Goal: Task Accomplishment & Management: Manage account settings

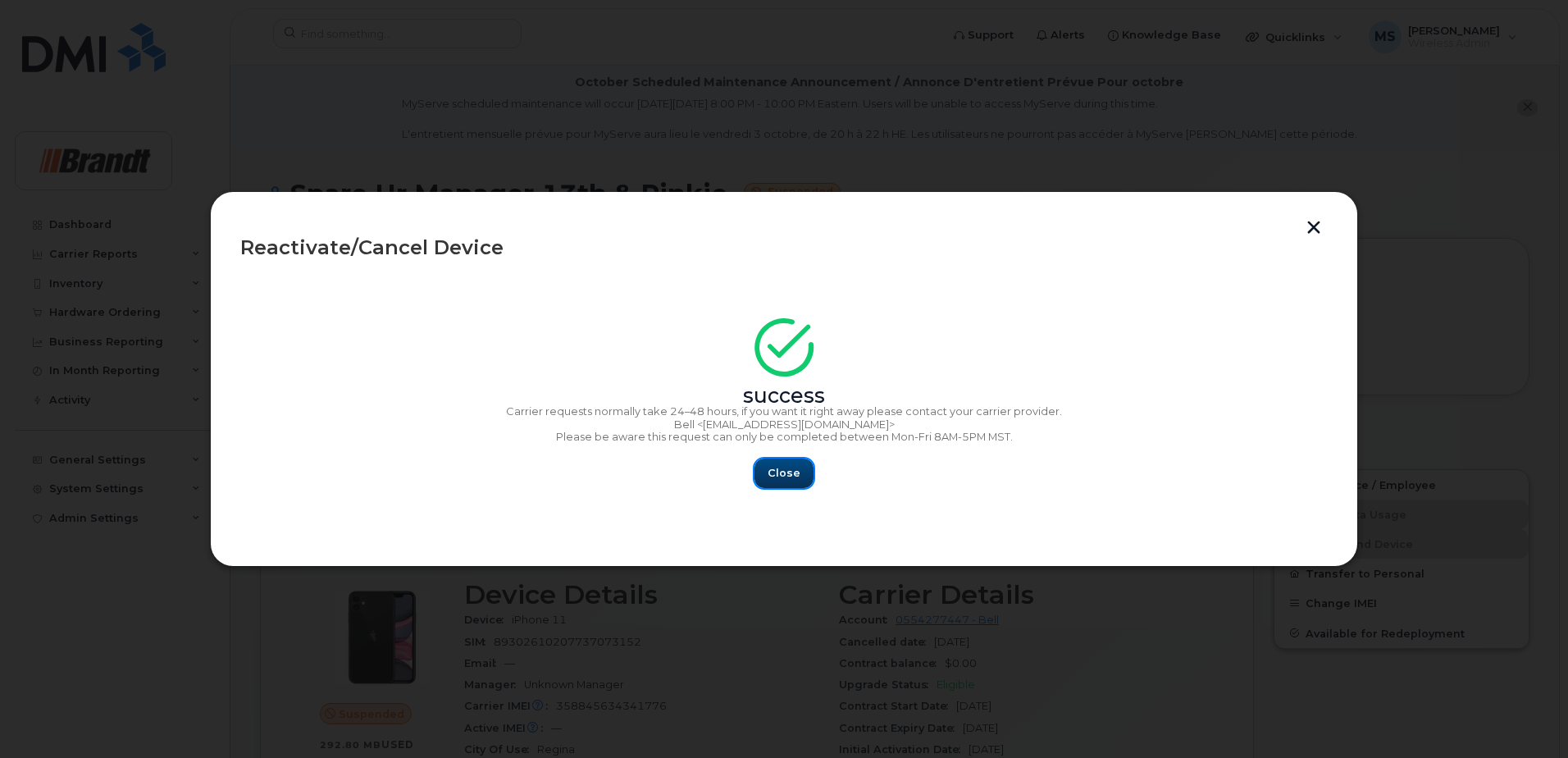
drag, startPoint x: 794, startPoint y: 465, endPoint x: 796, endPoint y: 457, distance: 8.2
click at [794, 464] on button "Close" at bounding box center [784, 473] width 59 height 30
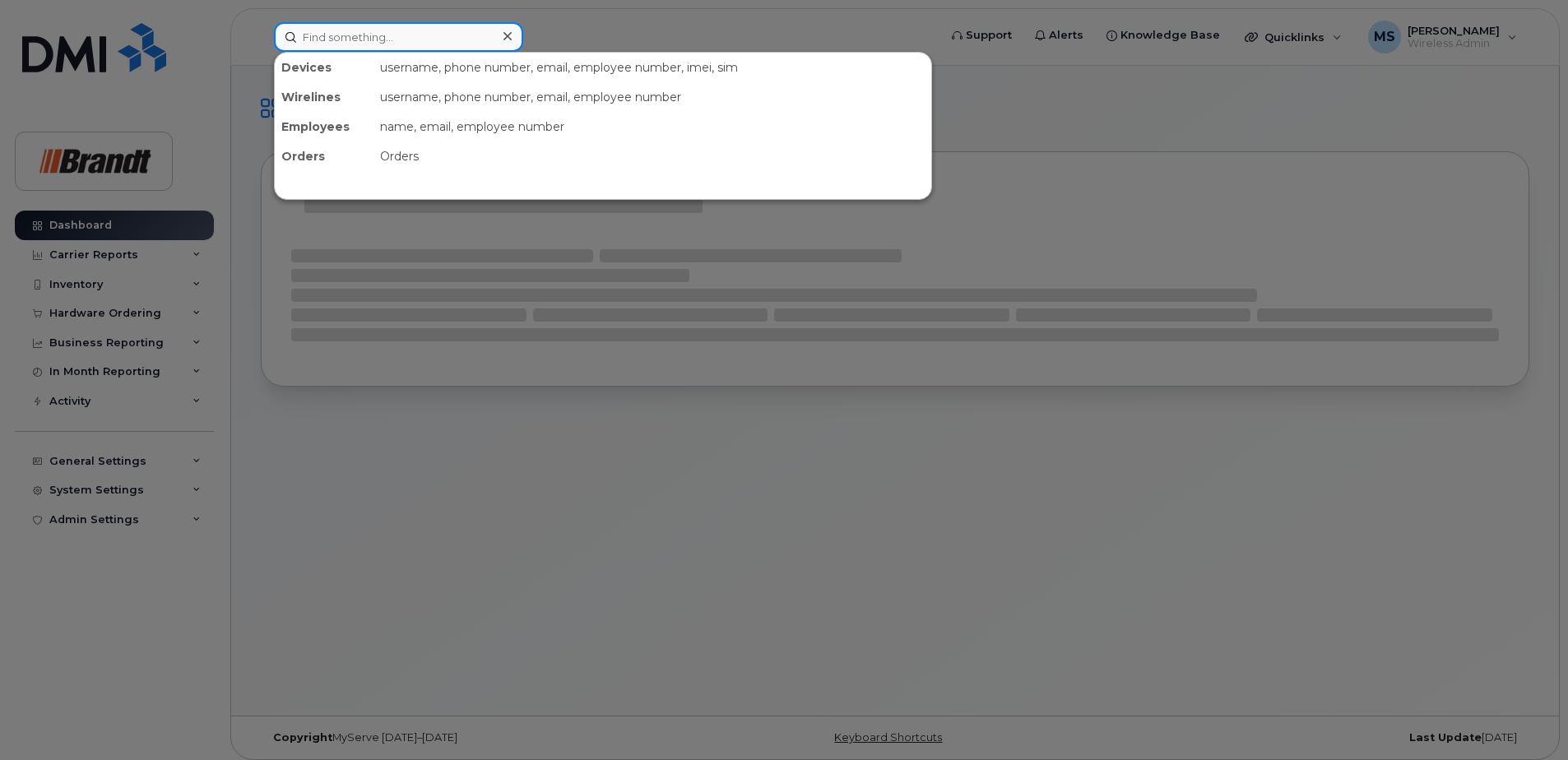
click at [413, 29] on input at bounding box center [398, 37] width 249 height 30
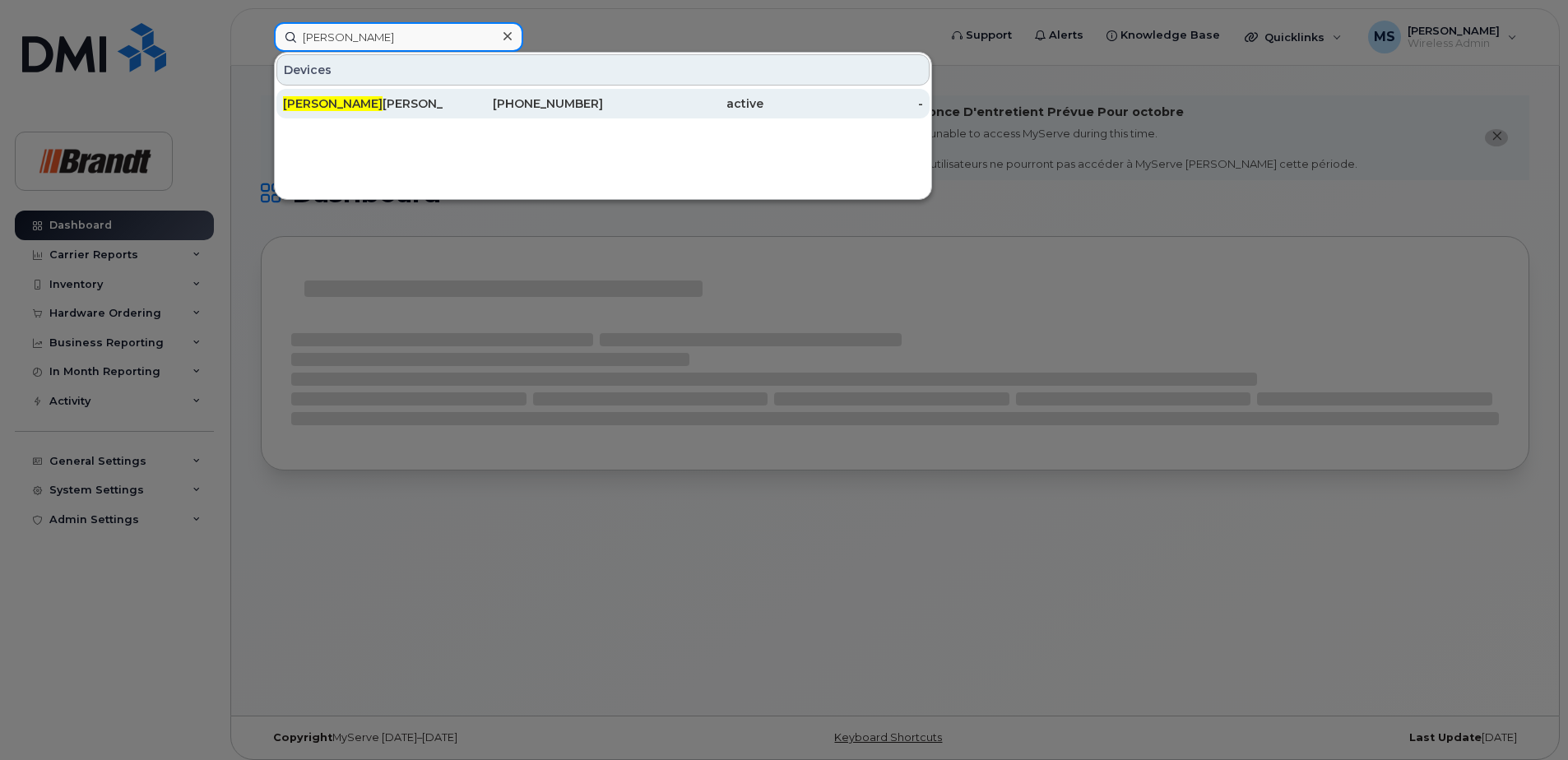
type input "ken h"
click at [492, 98] on div "403-336-4266" at bounding box center [523, 104] width 160 height 17
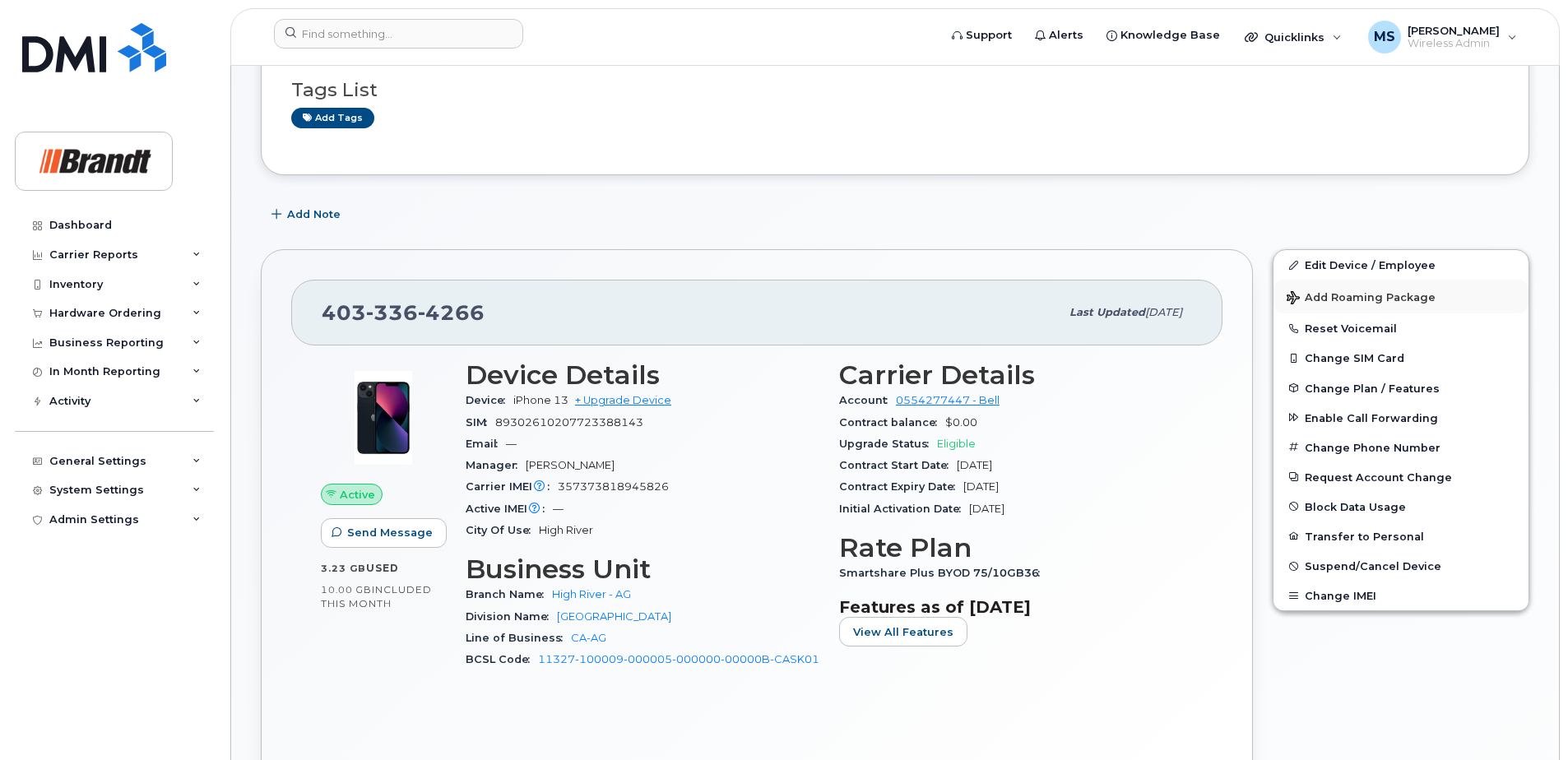
scroll to position [247, 0]
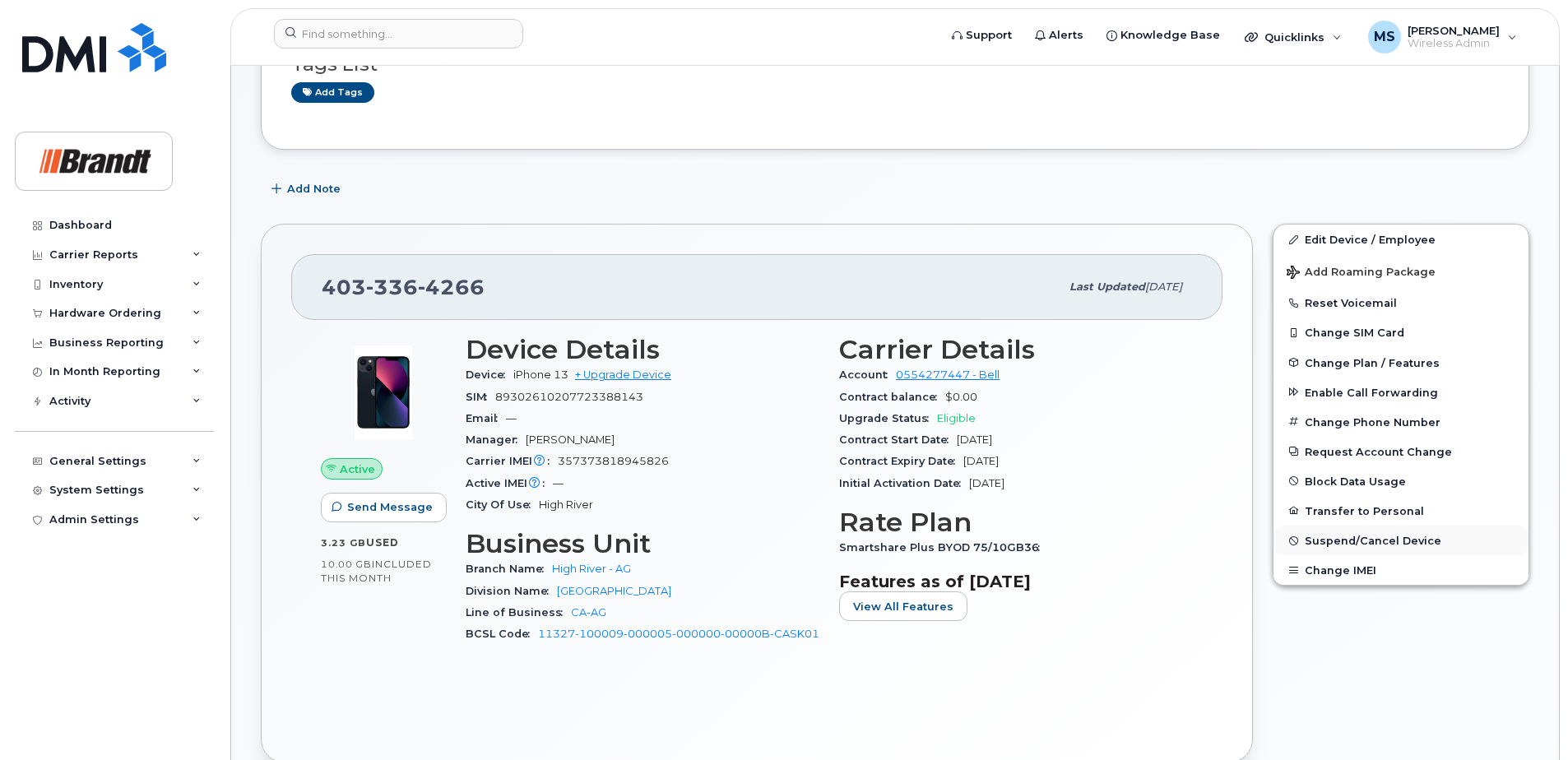
click at [1357, 538] on span "Suspend/Cancel Device" at bounding box center [1373, 540] width 136 height 12
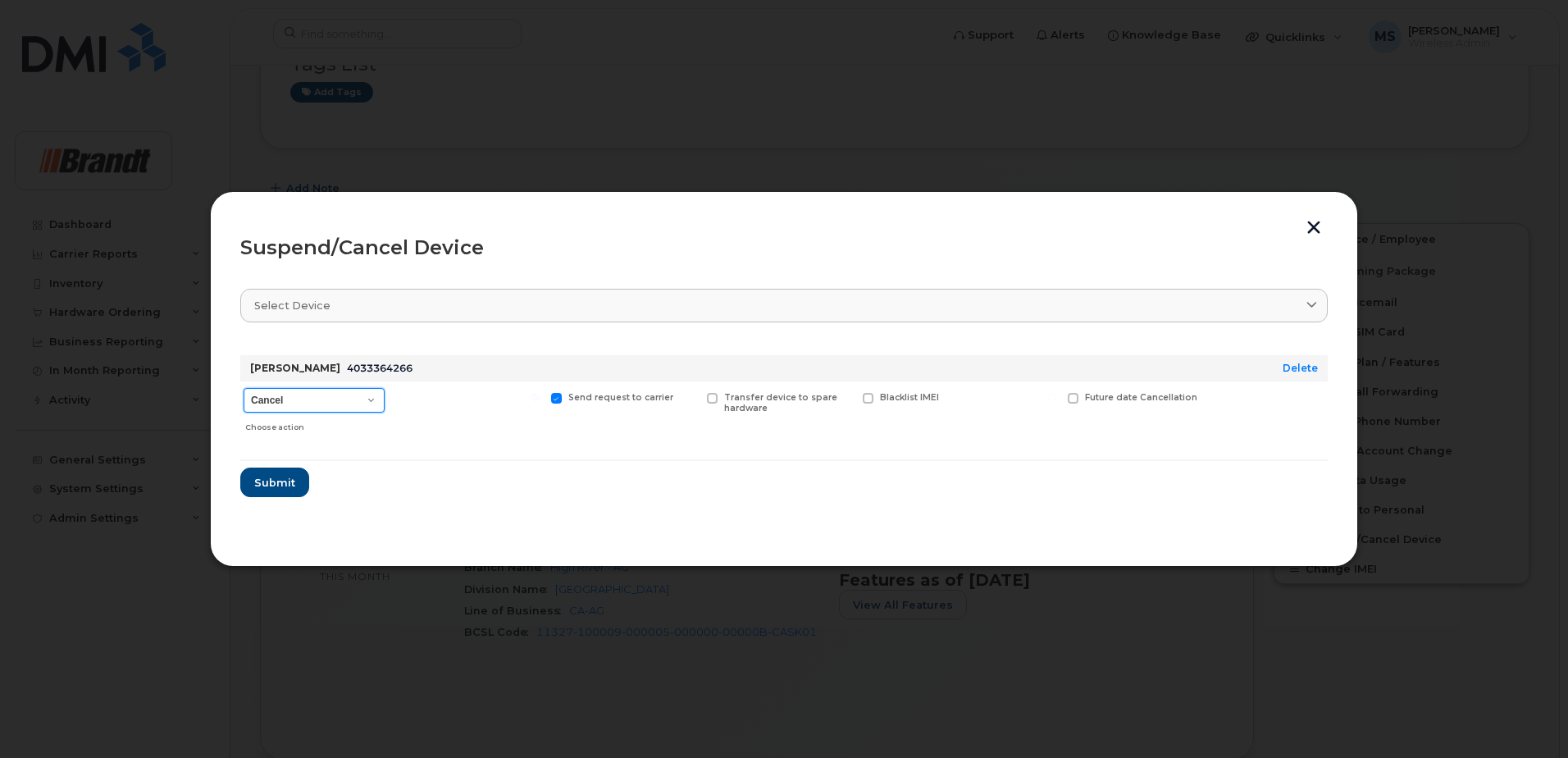
drag, startPoint x: 308, startPoint y: 400, endPoint x: 305, endPoint y: 410, distance: 10.4
click at [308, 400] on select "Cancel Suspend - Extend Suspension Suspend - Reduced Rate Suspend - Full Rate S…" at bounding box center [314, 400] width 141 height 24
select select "[object Object]"
click at [244, 388] on select "Cancel Suspend - Extend Suspension Suspend - Reduced Rate Suspend - Full Rate S…" at bounding box center [314, 400] width 141 height 24
click at [473, 406] on span "Available for new activations/redeployments" at bounding box center [474, 403] width 123 height 21
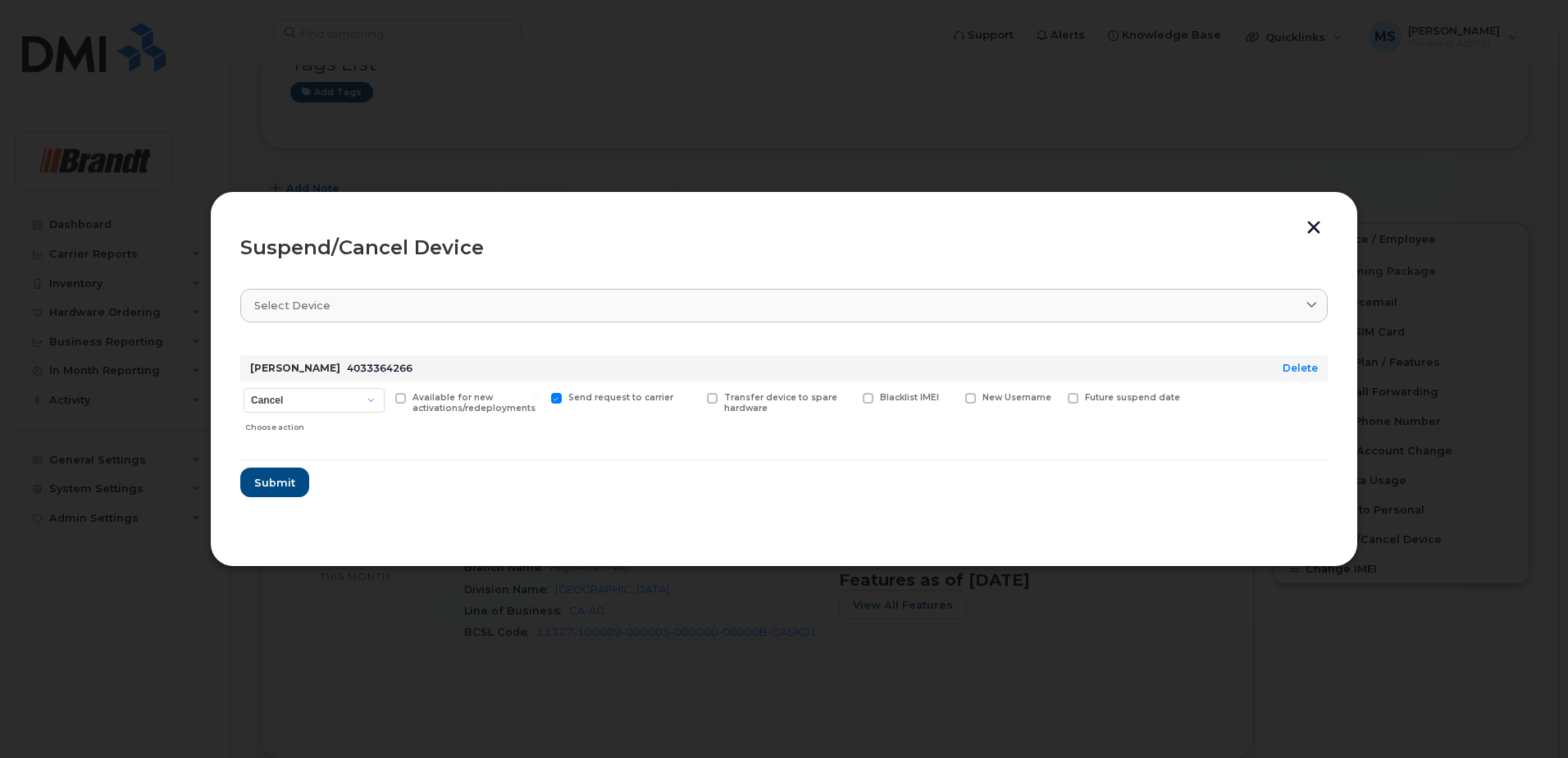
click at [384, 401] on input "Available for new activations/redeployments" at bounding box center [379, 397] width 8 height 8
checkbox input "true"
click at [273, 481] on span "Submit" at bounding box center [274, 483] width 41 height 16
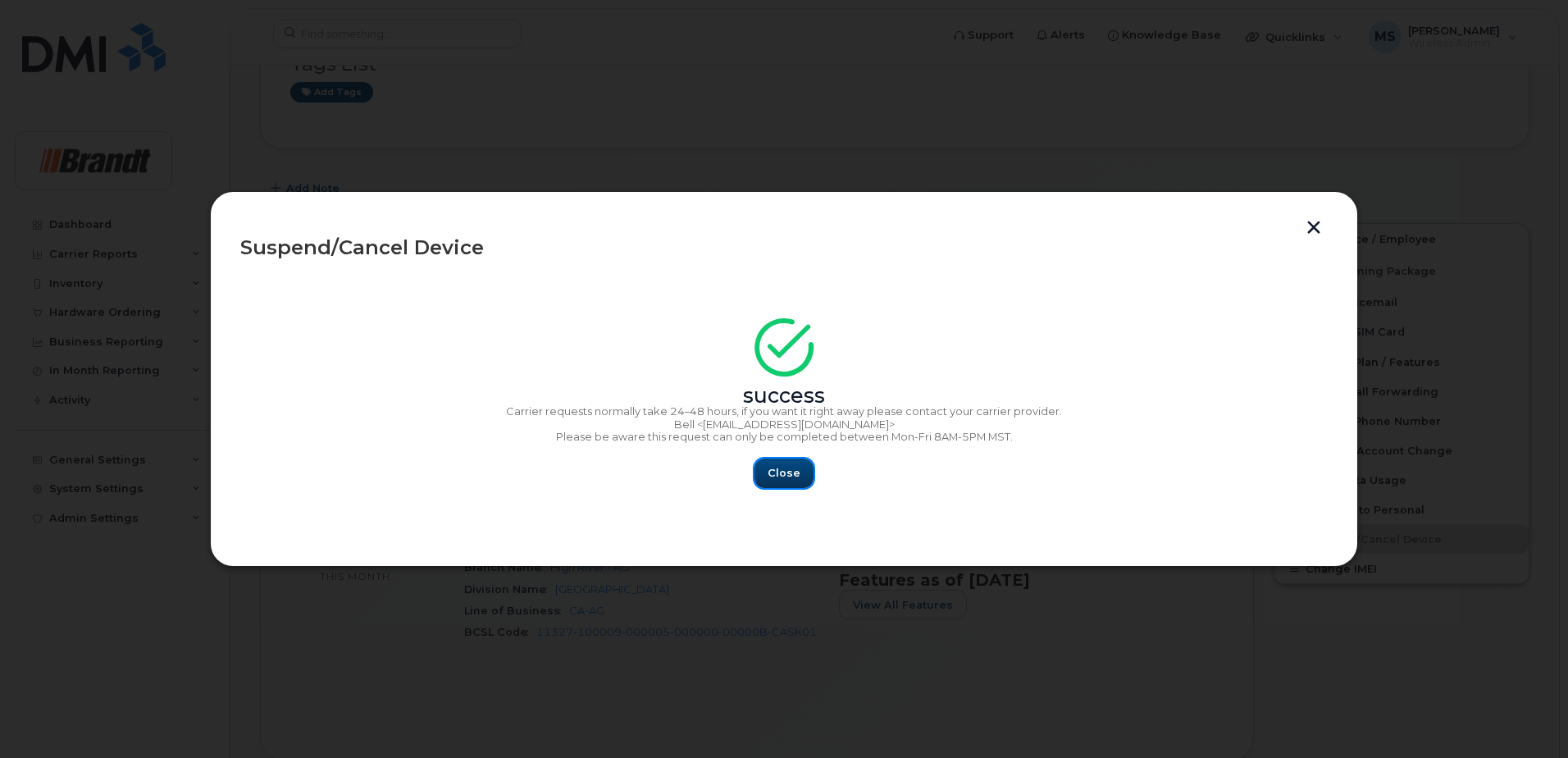
click at [773, 482] on button "Close" at bounding box center [784, 473] width 59 height 30
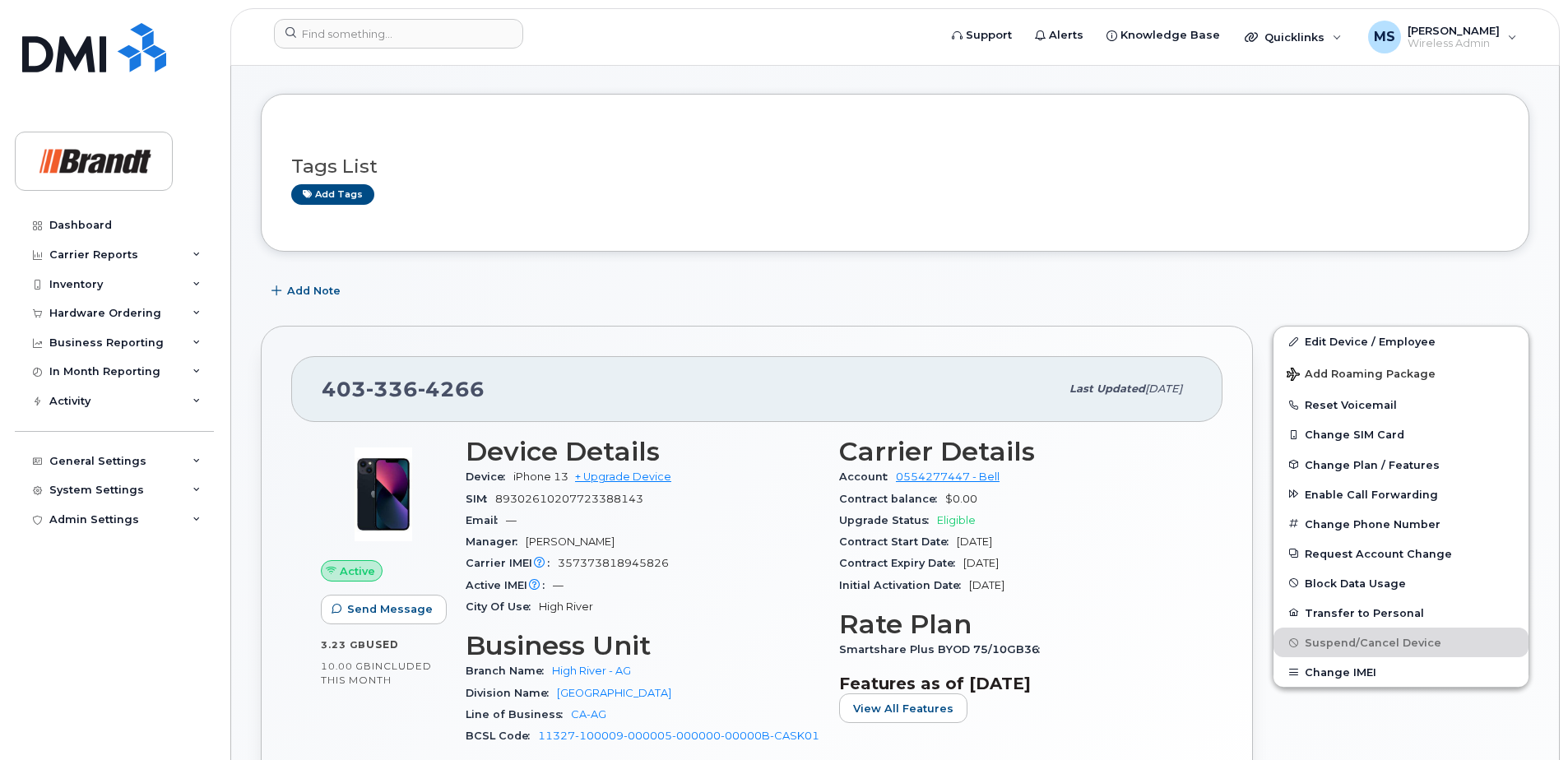
scroll to position [0, 0]
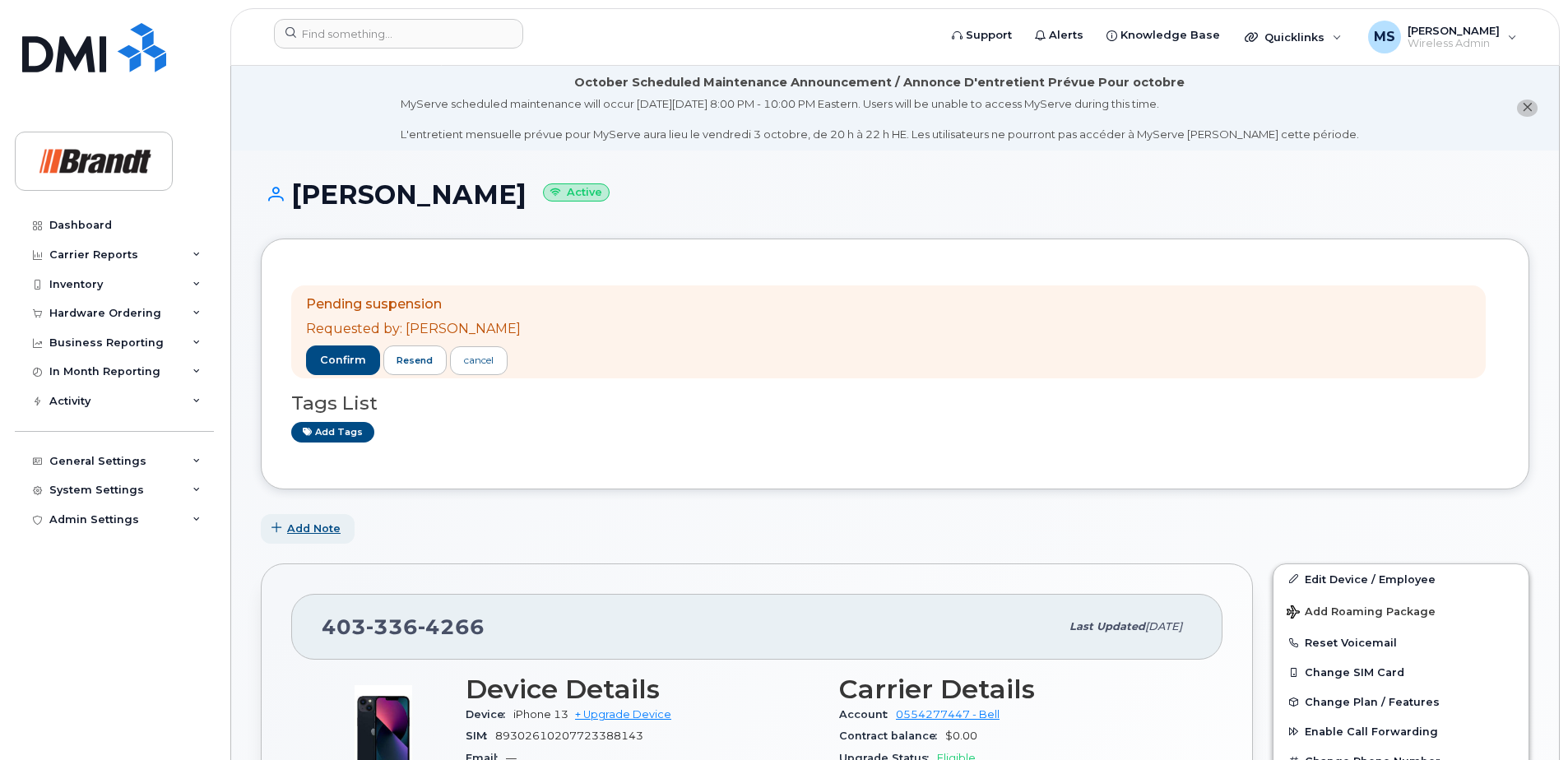
click at [308, 525] on span "Add Note" at bounding box center [313, 528] width 53 height 16
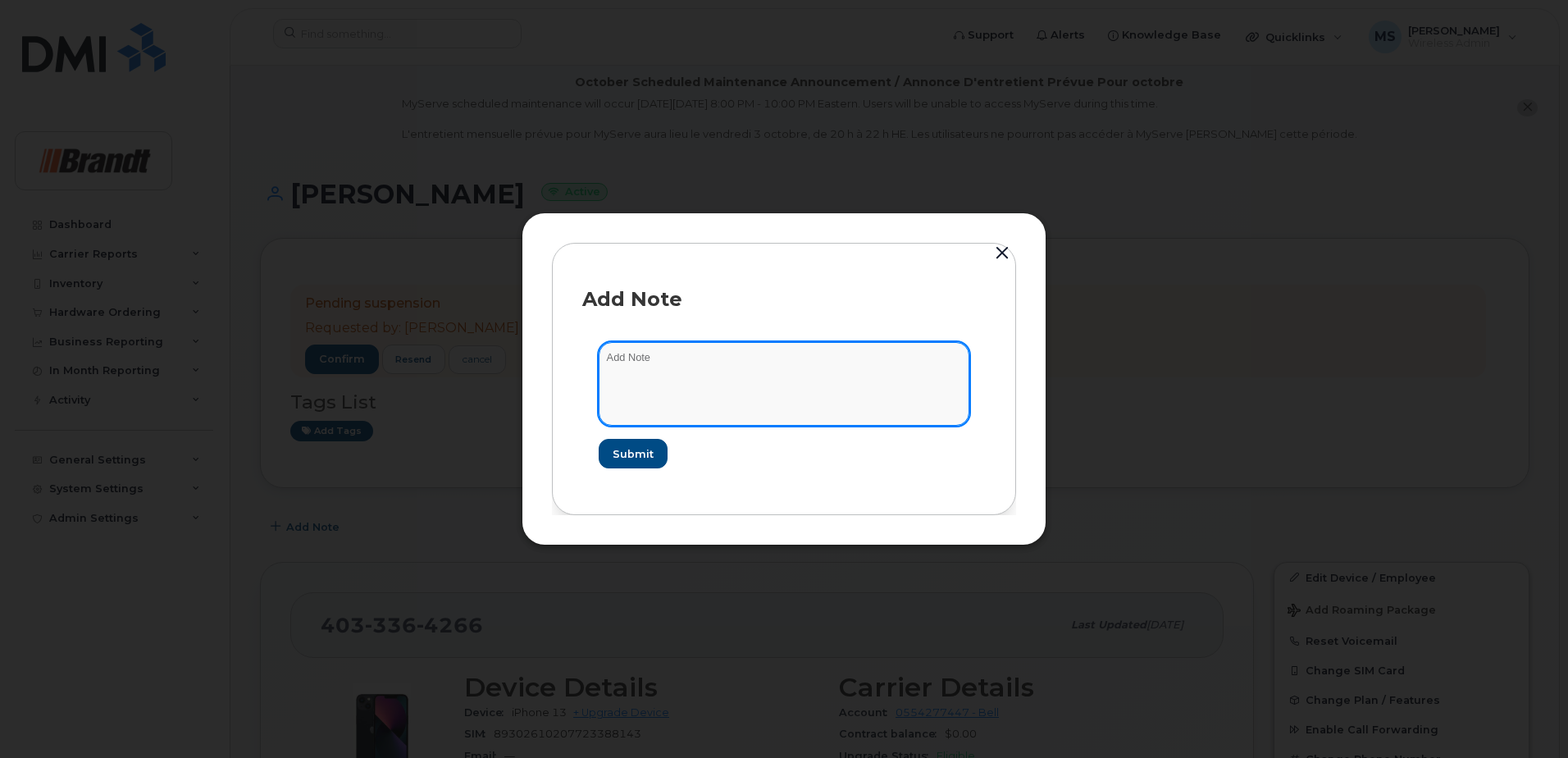
click at [821, 392] on textarea at bounding box center [784, 384] width 371 height 84
click at [660, 354] on textarea "needs to bewiped as per [PERSON_NAME]" at bounding box center [784, 384] width 371 height 84
type textarea "needs to be wiped as per [PERSON_NAME]"
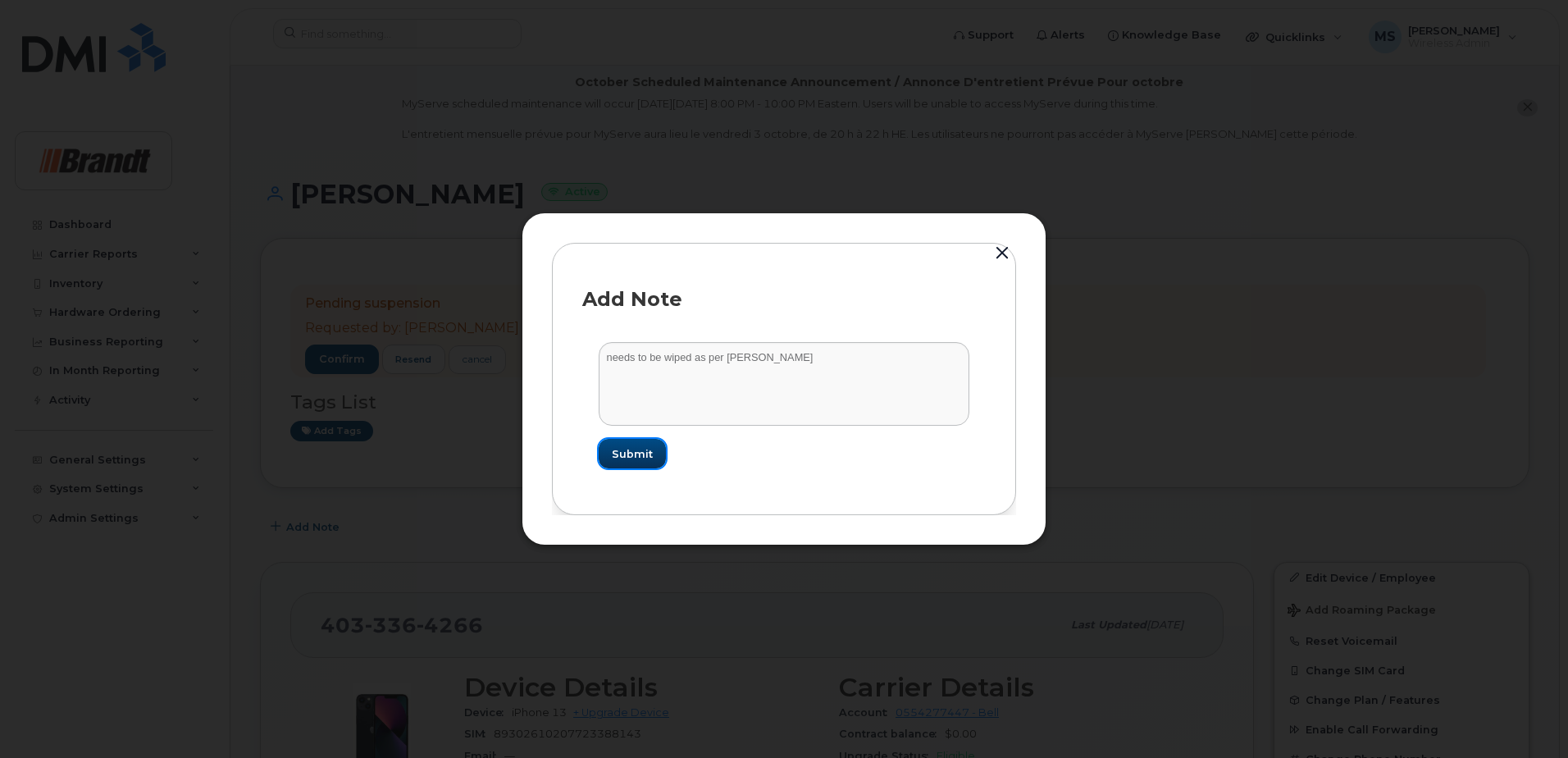
click at [633, 446] on span "Submit" at bounding box center [632, 454] width 41 height 16
